Goal: Task Accomplishment & Management: Use online tool/utility

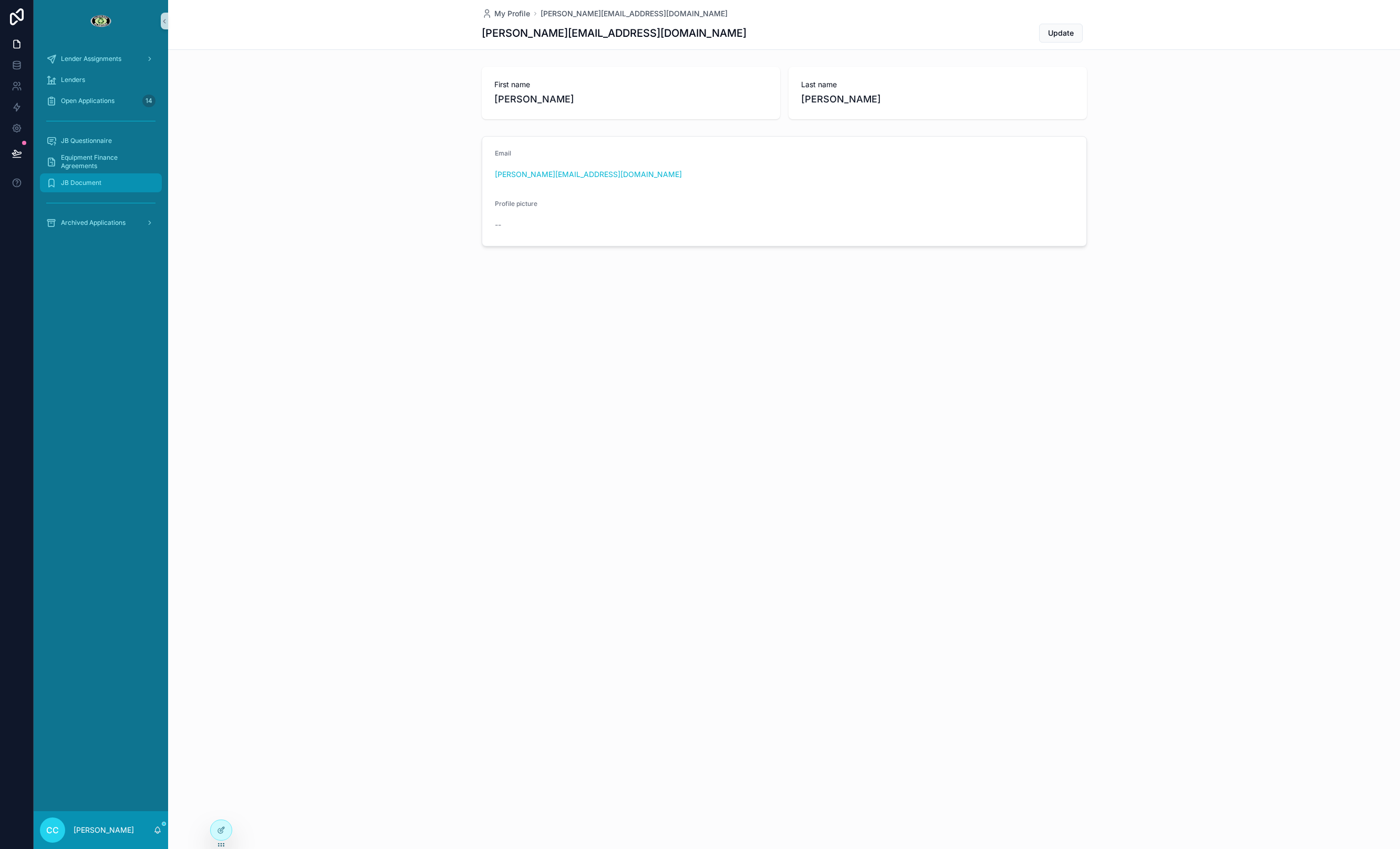
click at [83, 181] on span "JB Document" at bounding box center [81, 183] width 40 height 9
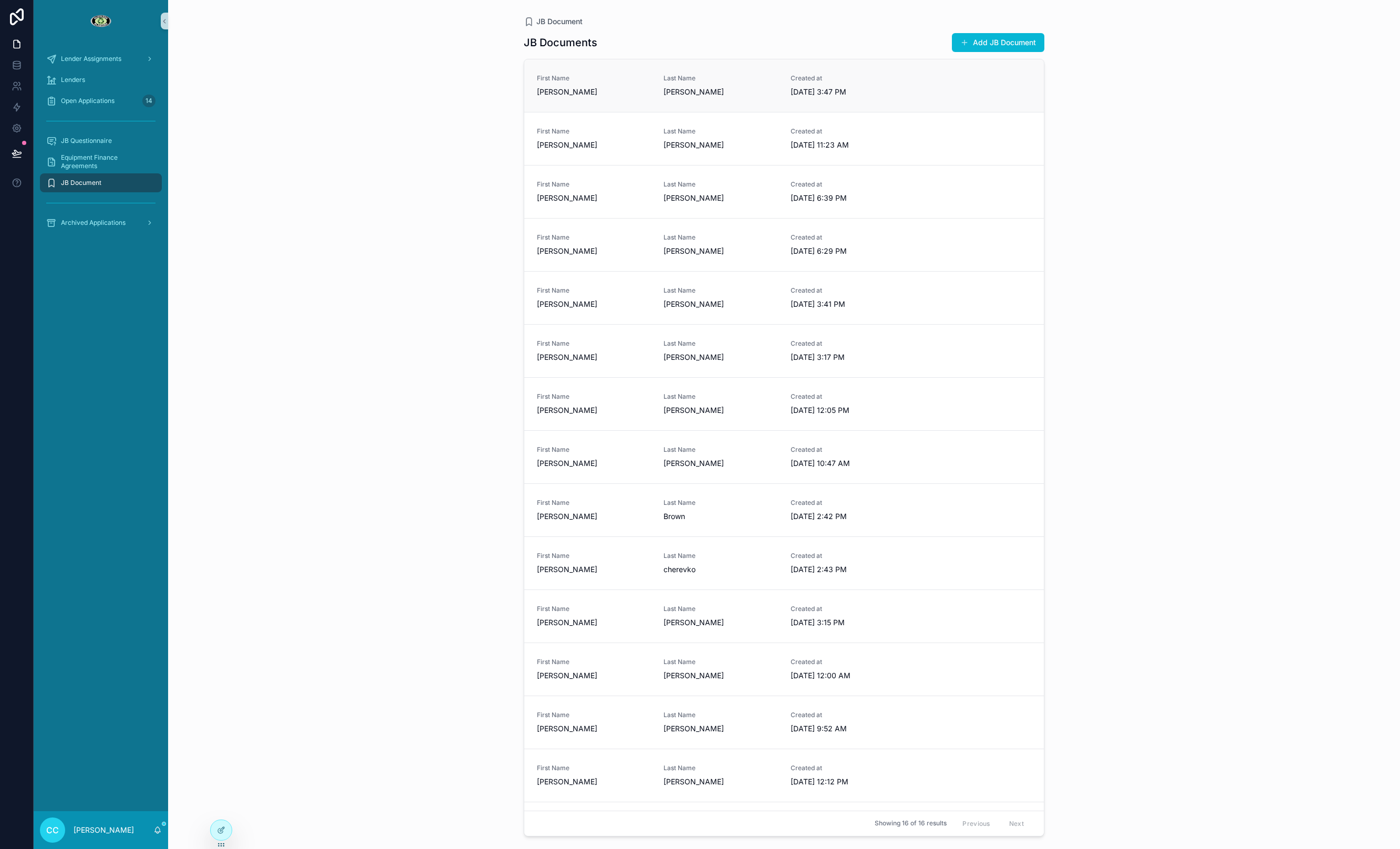
click at [934, 84] on div "First Name [PERSON_NAME] Last Name [PERSON_NAME] Created at [DATE] 3:47 PM" at bounding box center [784, 85] width 494 height 23
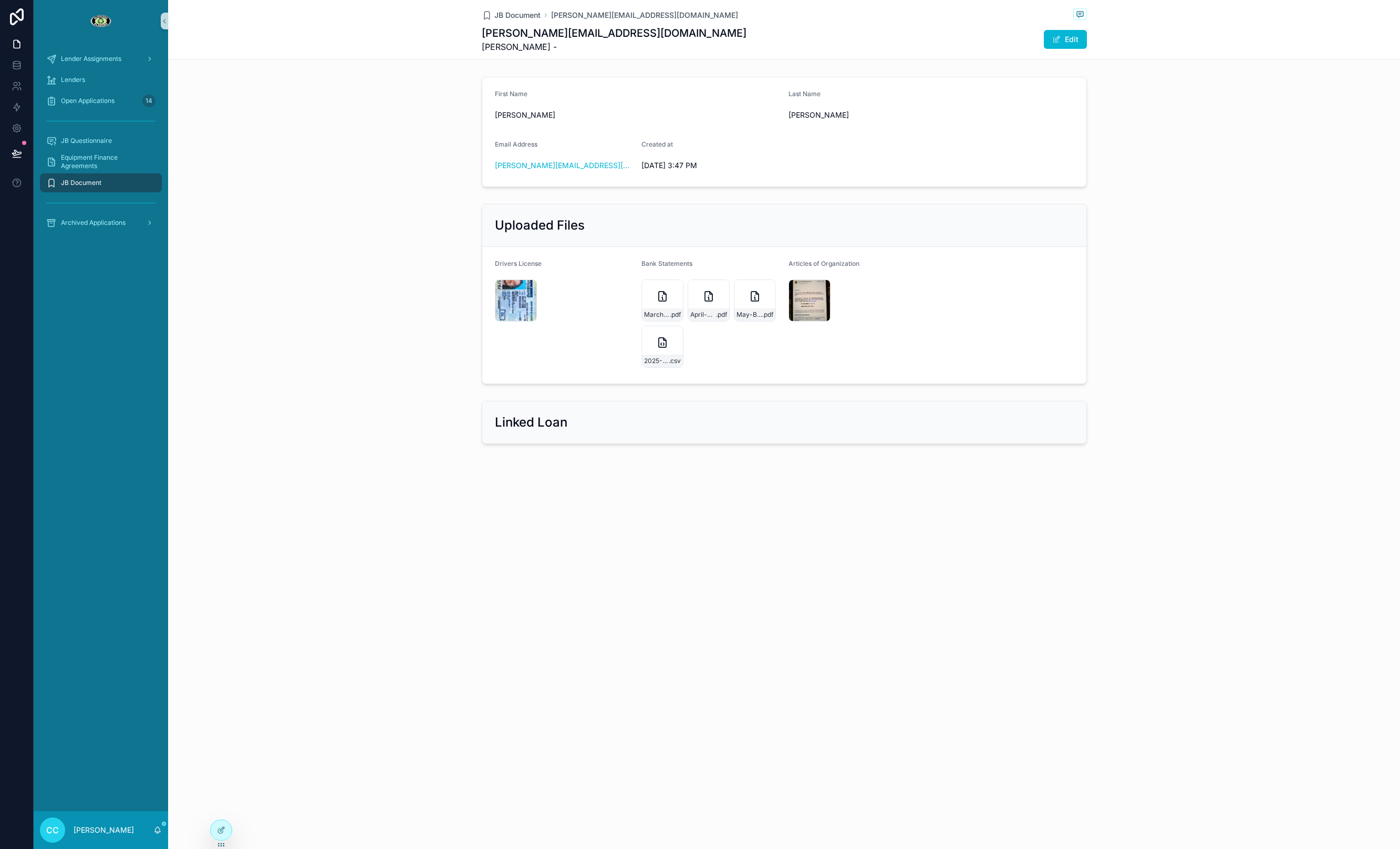
click at [64, 184] on span "JB Document" at bounding box center [81, 183] width 40 height 9
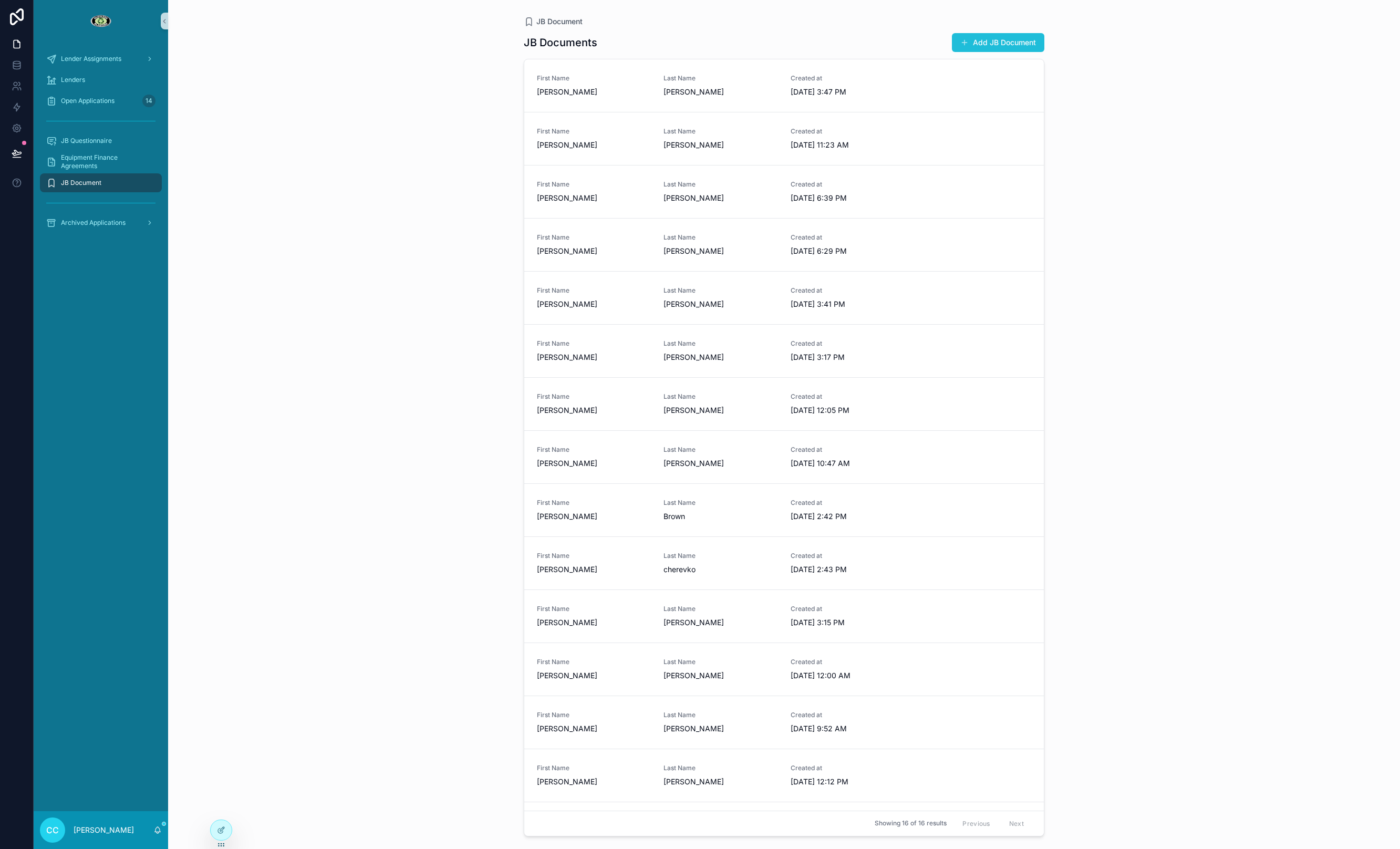
click at [963, 42] on span "scrollable content" at bounding box center [964, 42] width 9 height 9
